Goal: Task Accomplishment & Management: Use online tool/utility

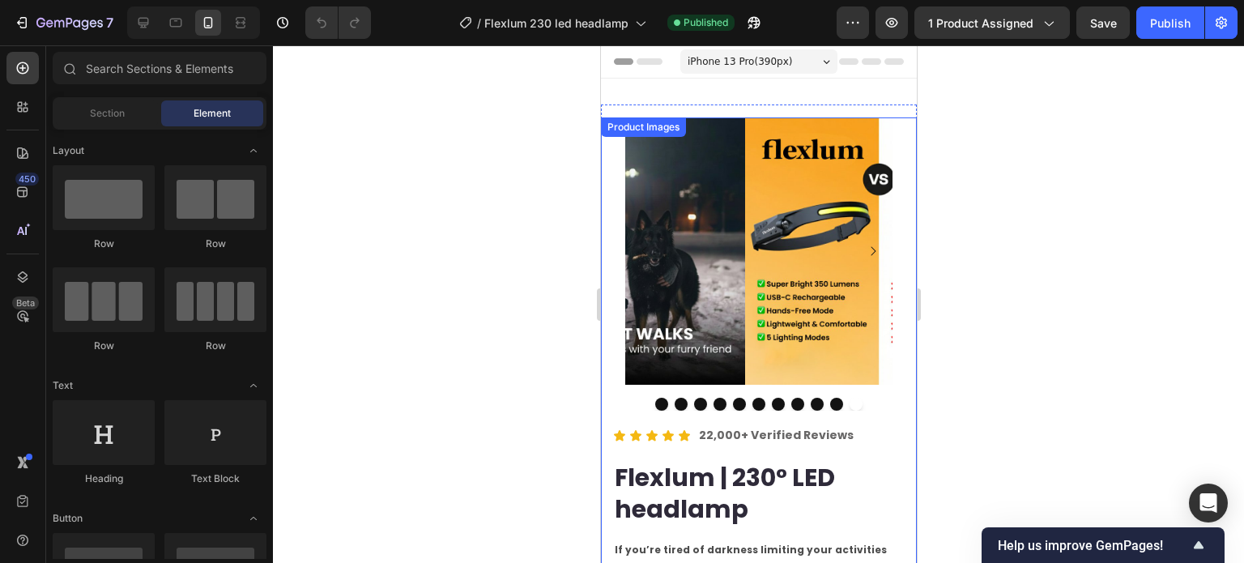
click at [678, 134] on div "Product Images" at bounding box center [642, 126] width 85 height 19
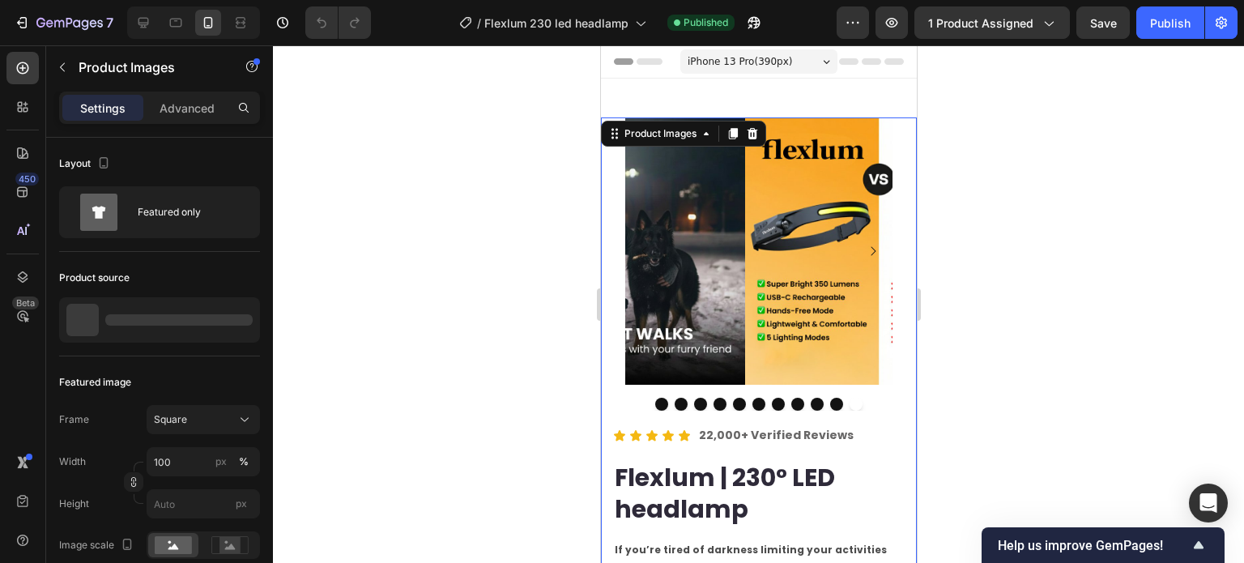
click at [744, 211] on img at bounding box center [877, 250] width 267 height 267
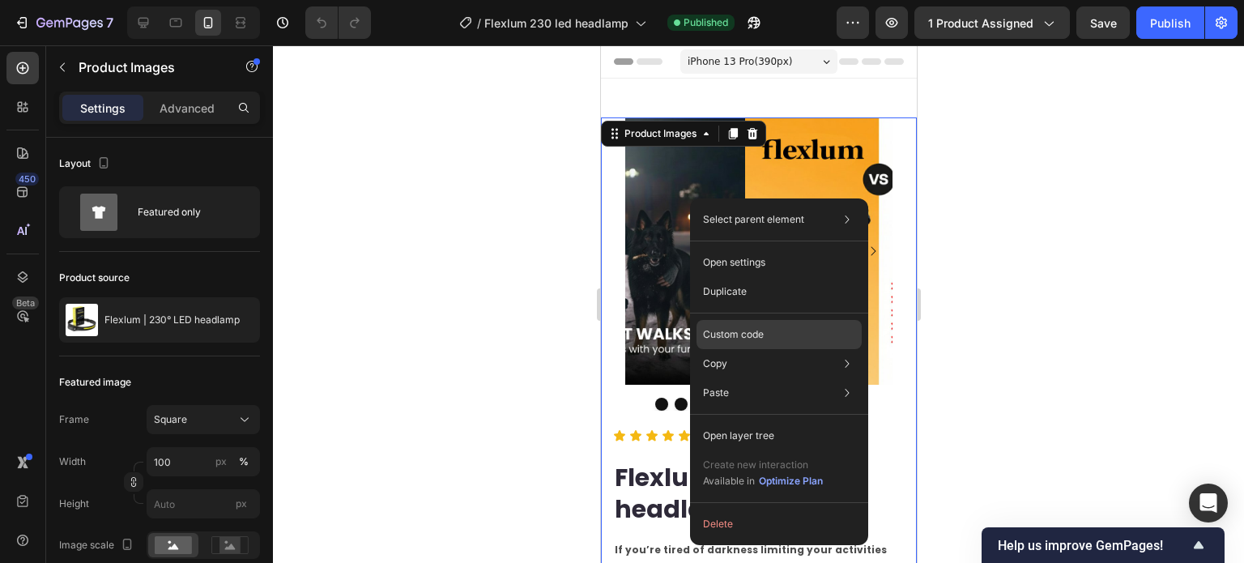
click at [754, 336] on p "Custom code" at bounding box center [733, 334] width 61 height 15
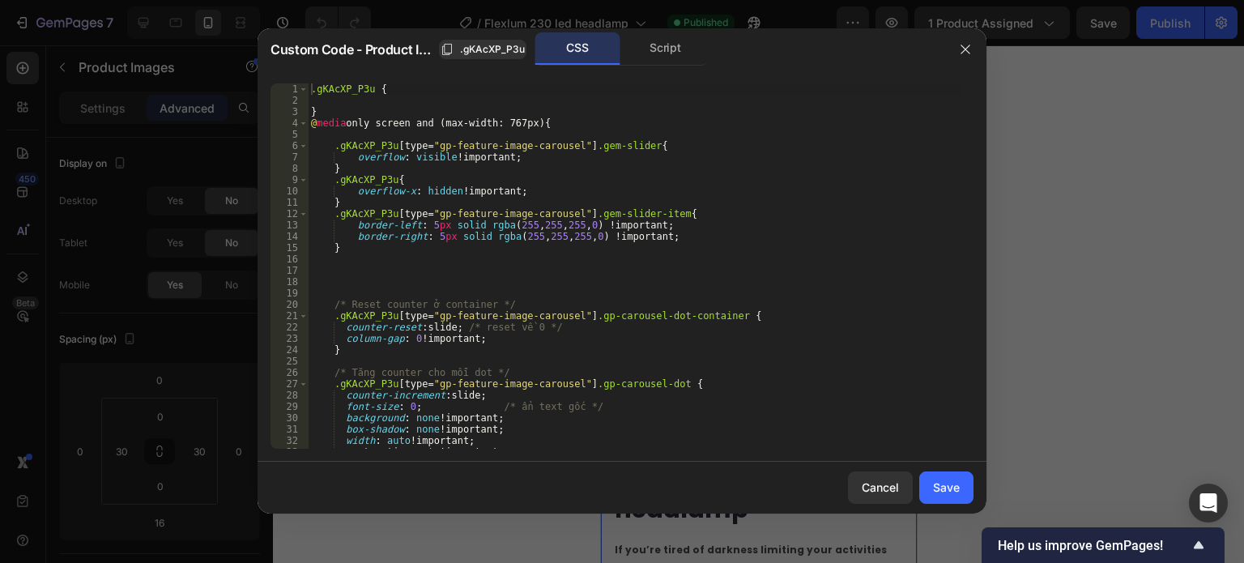
type textarea "counter-reset: slide; /* reset về 0 */"
click at [716, 322] on div ".gKAcXP_P3u { } @ media only screen and (max-width: 767px) { .gKAcXP_P3u [ type…" at bounding box center [635, 277] width 654 height 388
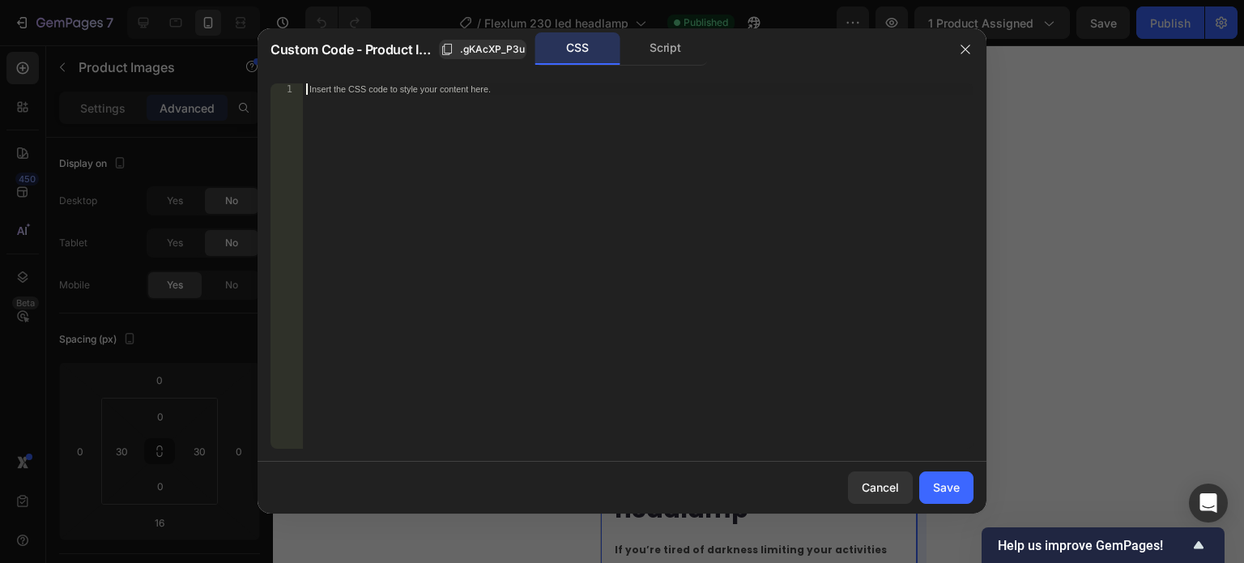
click at [943, 479] on div "Save" at bounding box center [946, 487] width 27 height 17
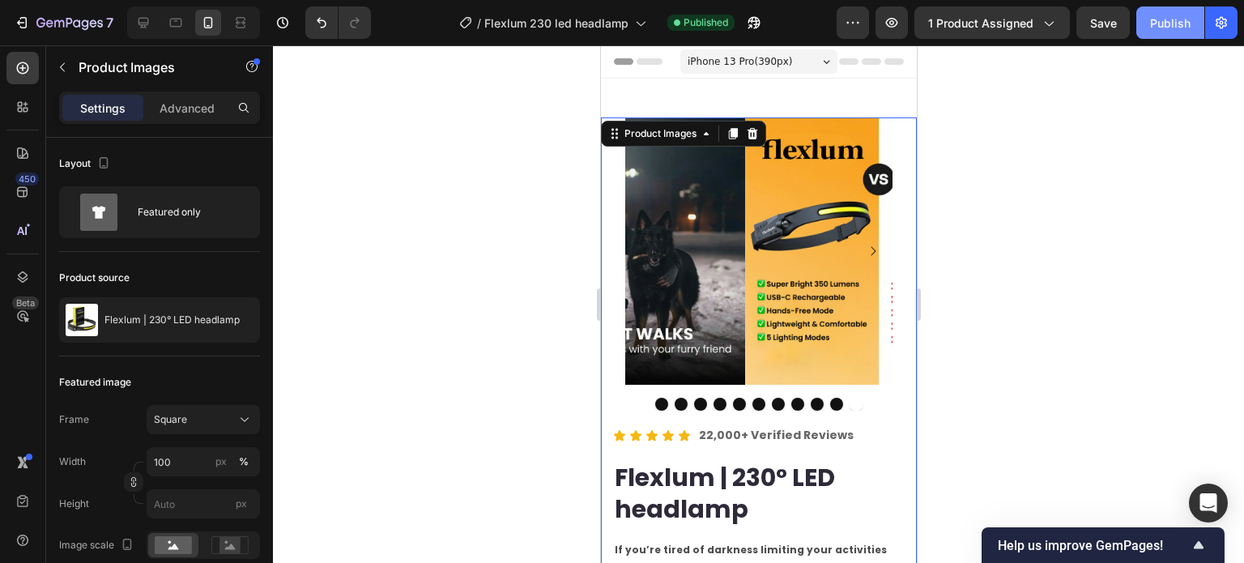
click at [1174, 28] on div "Publish" at bounding box center [1170, 23] width 40 height 17
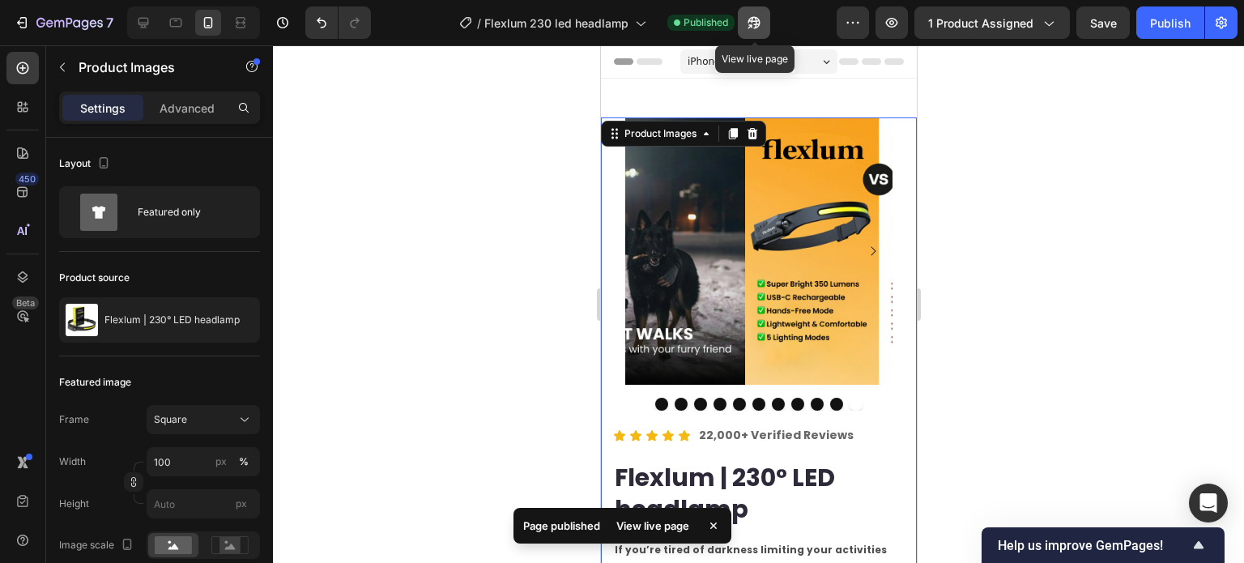
click at [760, 35] on button "button" at bounding box center [754, 22] width 32 height 32
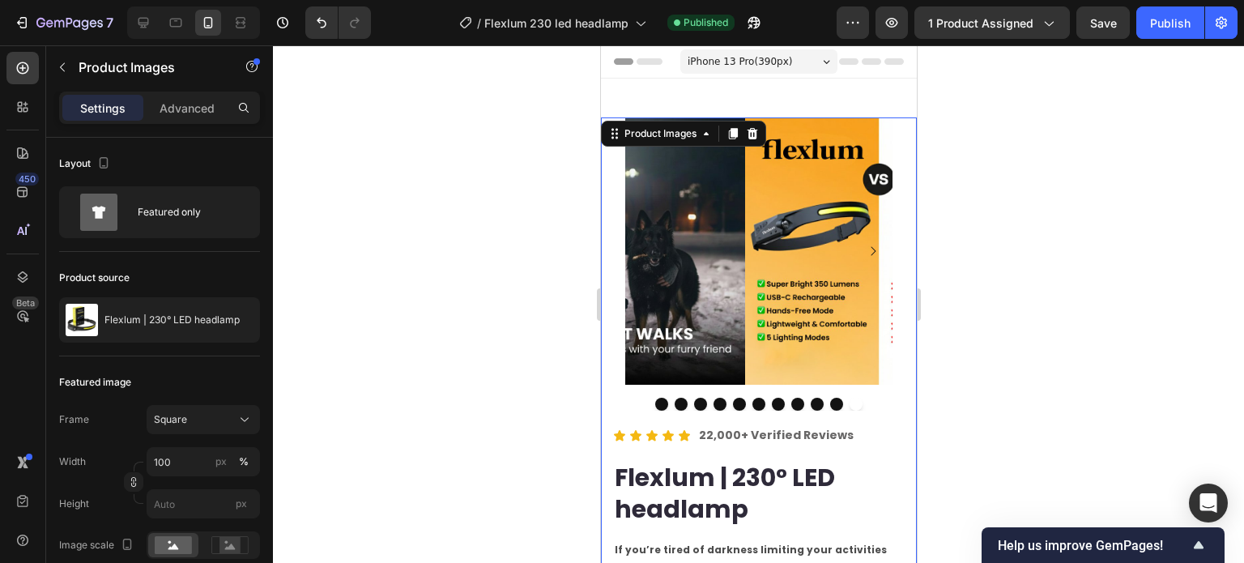
drag, startPoint x: 725, startPoint y: 244, endPoint x: 730, endPoint y: 232, distance: 12.3
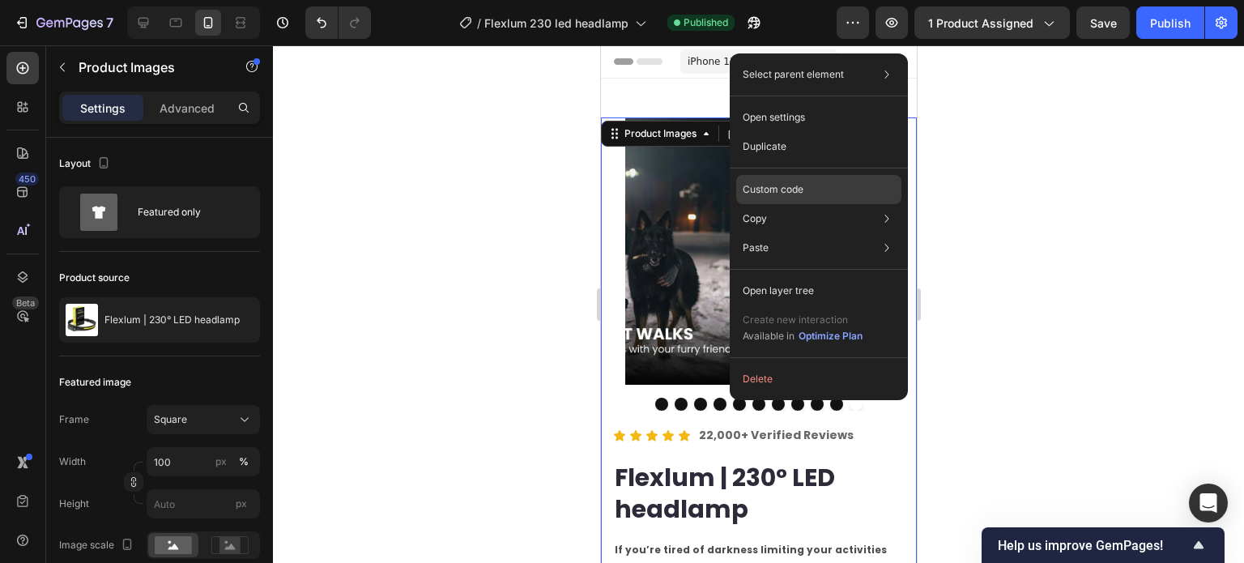
click at [796, 185] on p "Custom code" at bounding box center [773, 189] width 61 height 15
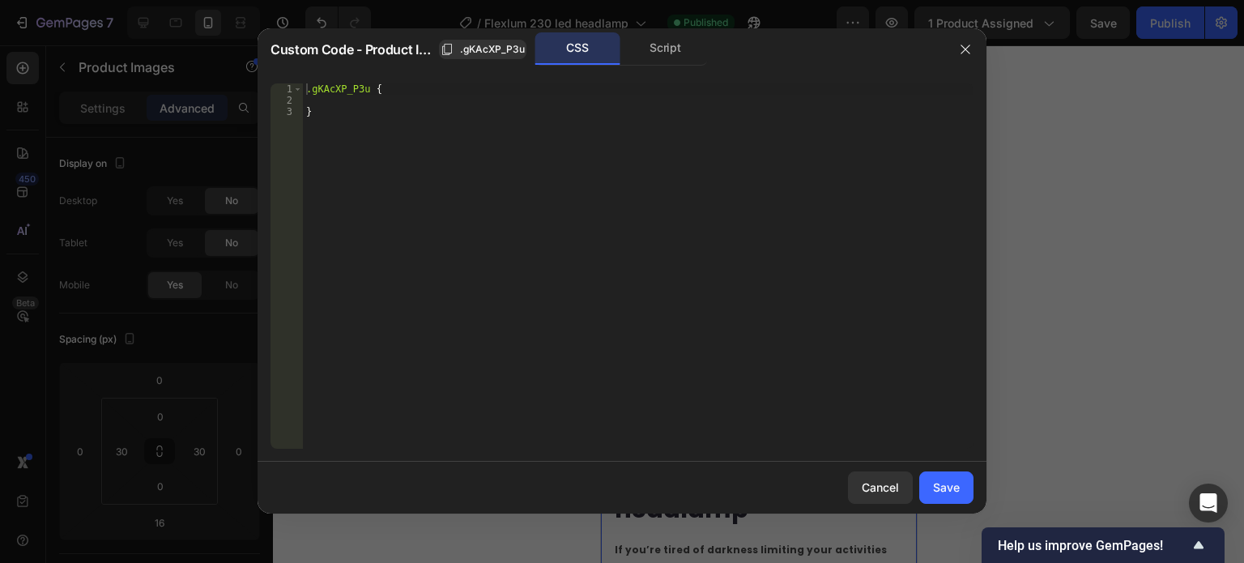
click at [633, 192] on div ".gKAcXP_P3u { }" at bounding box center [638, 277] width 671 height 388
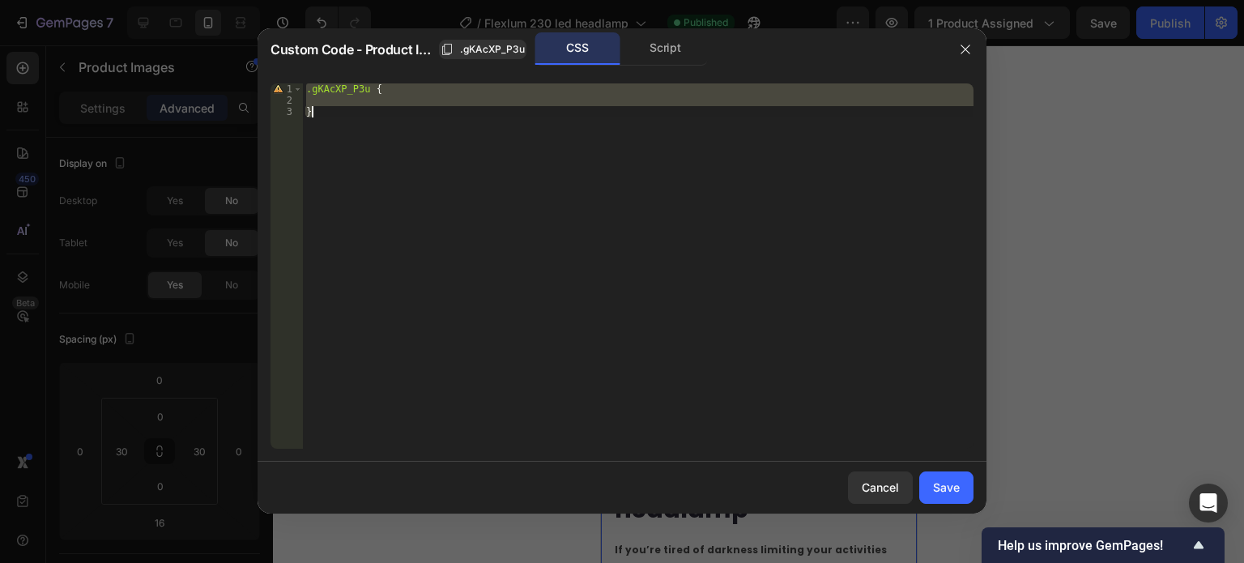
paste textarea "[URL][DOMAIN_NAME]"
type textarea "[URL][DOMAIN_NAME]"
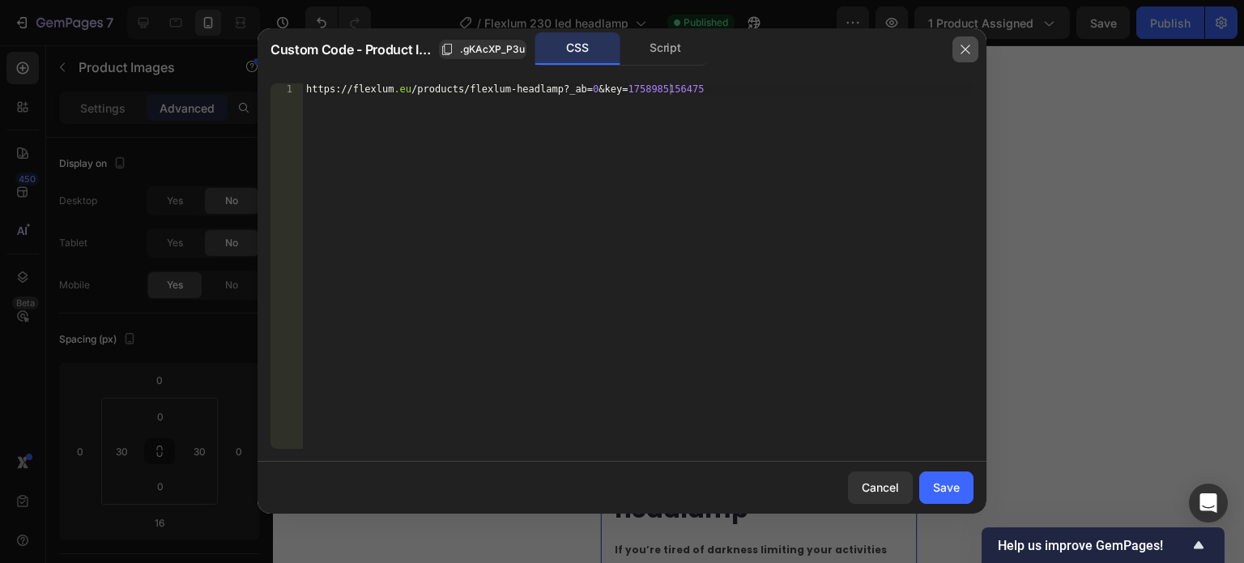
drag, startPoint x: 969, startPoint y: 52, endPoint x: 152, endPoint y: 28, distance: 817.5
click at [969, 52] on icon "button" at bounding box center [965, 49] width 13 height 13
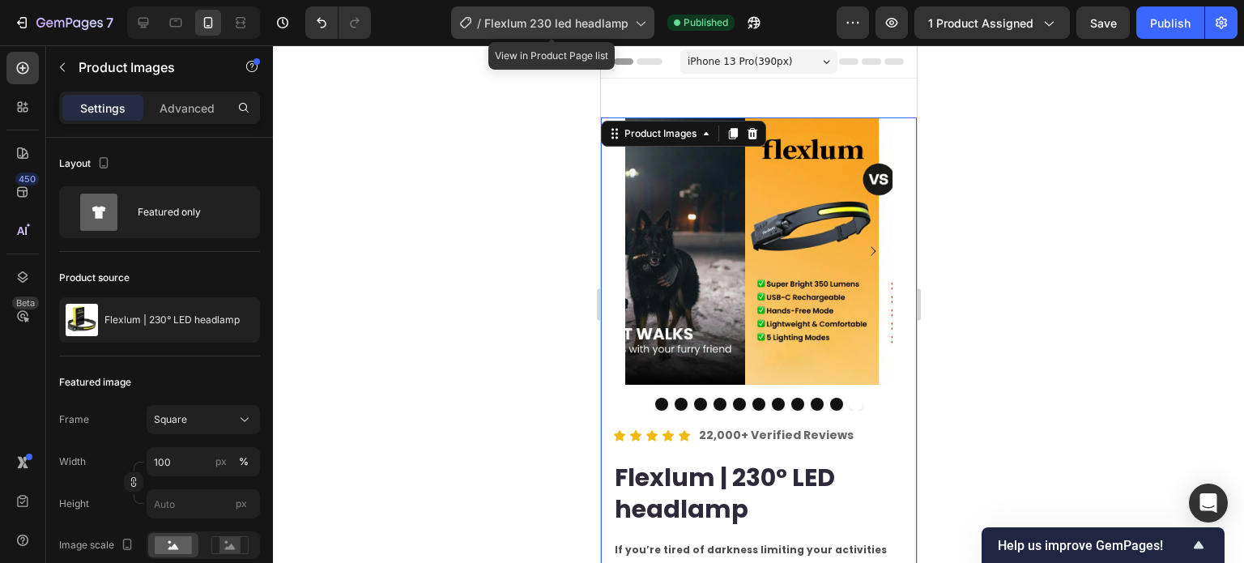
click at [606, 25] on span "Flexlum 230 led headlamp" at bounding box center [556, 23] width 144 height 17
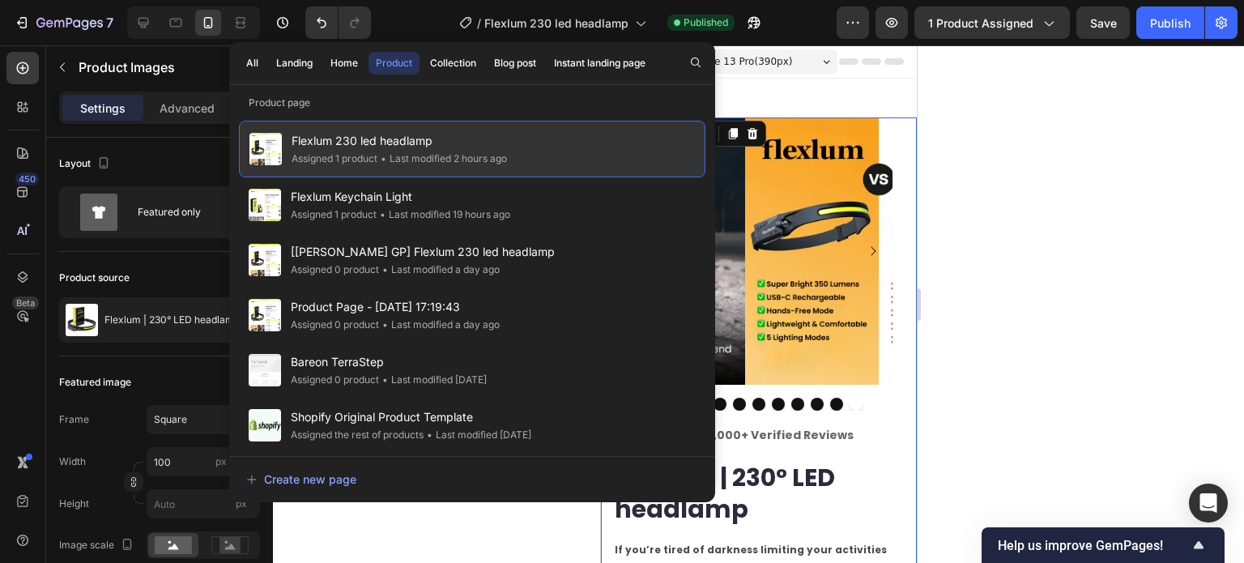
drag, startPoint x: 411, startPoint y: 182, endPoint x: 409, endPoint y: 174, distance: 8.5
click at [411, 180] on div "Flexlum Keychain Light Assigned 1 product • Last modified 19 hours ago" at bounding box center [472, 204] width 467 height 55
